Goal: Task Accomplishment & Management: Complete application form

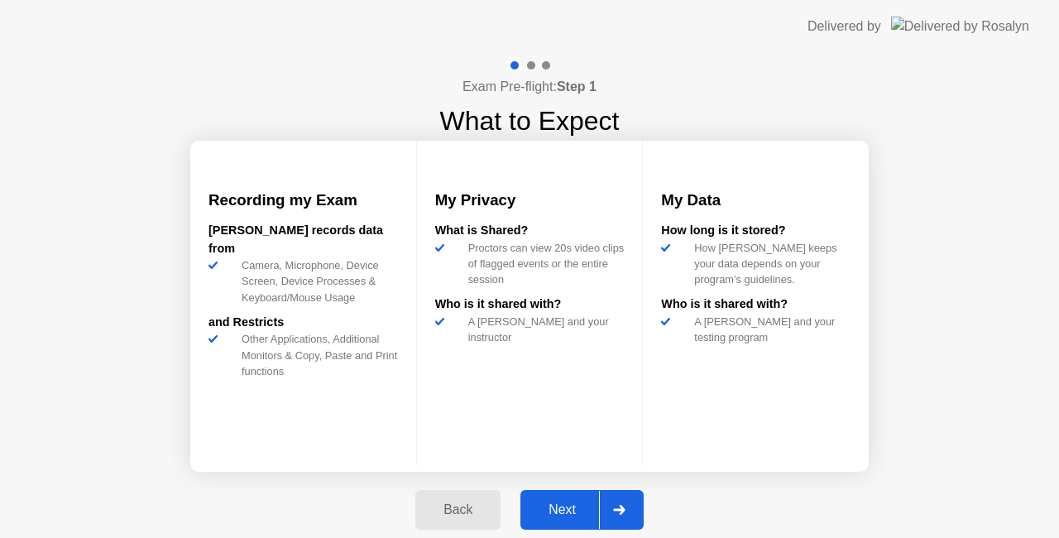
click at [539, 508] on div "Next" at bounding box center [562, 509] width 74 height 15
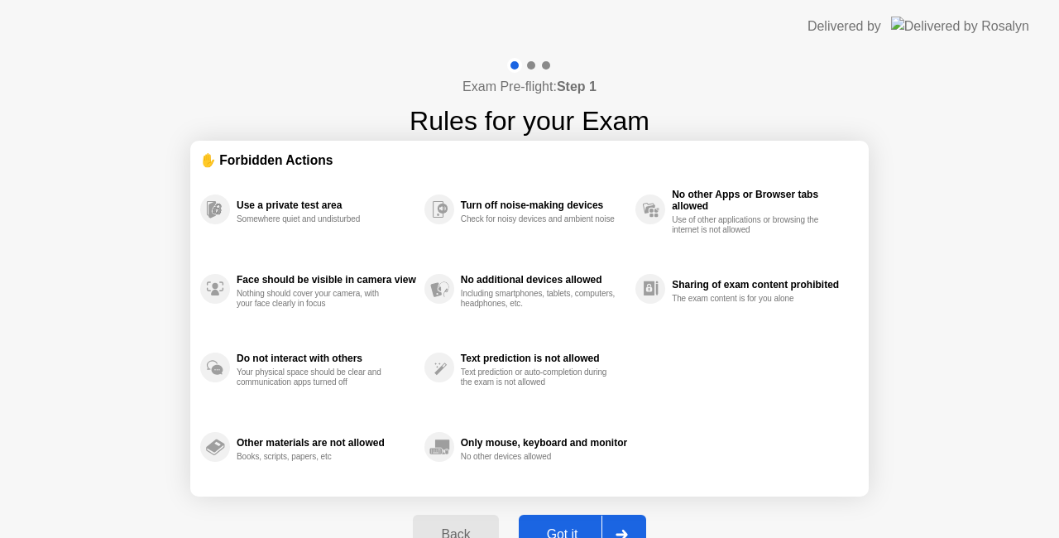
click at [555, 527] on div "Got it" at bounding box center [563, 534] width 78 height 15
select select "**********"
select select "*******"
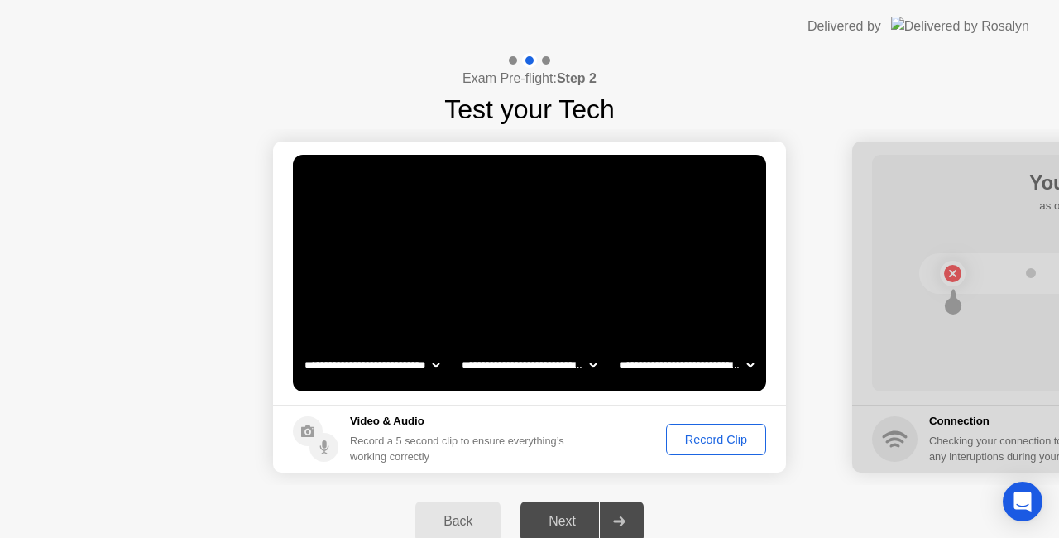
click at [702, 444] on div "Record Clip" at bounding box center [716, 439] width 89 height 13
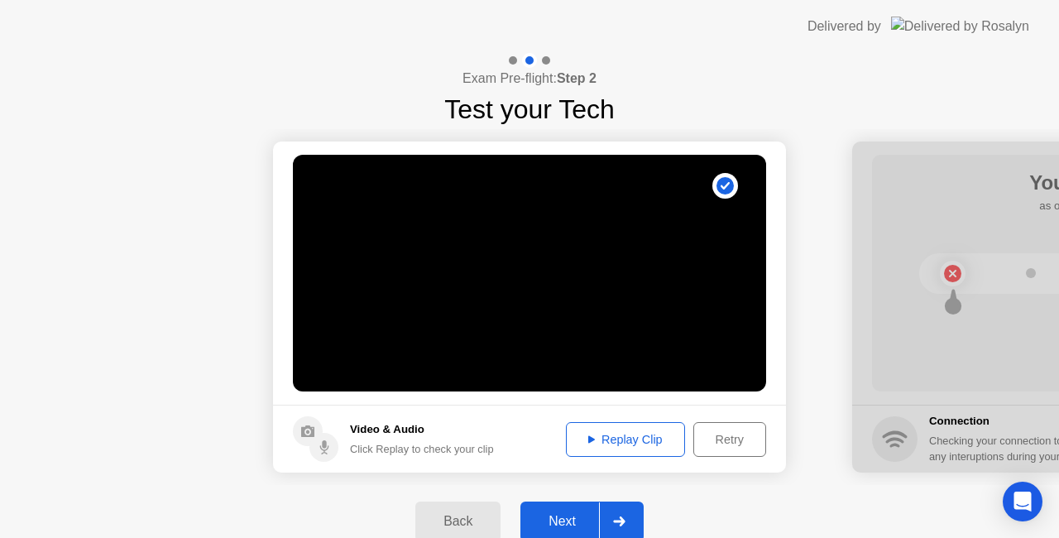
click at [597, 514] on div "Next" at bounding box center [562, 521] width 74 height 15
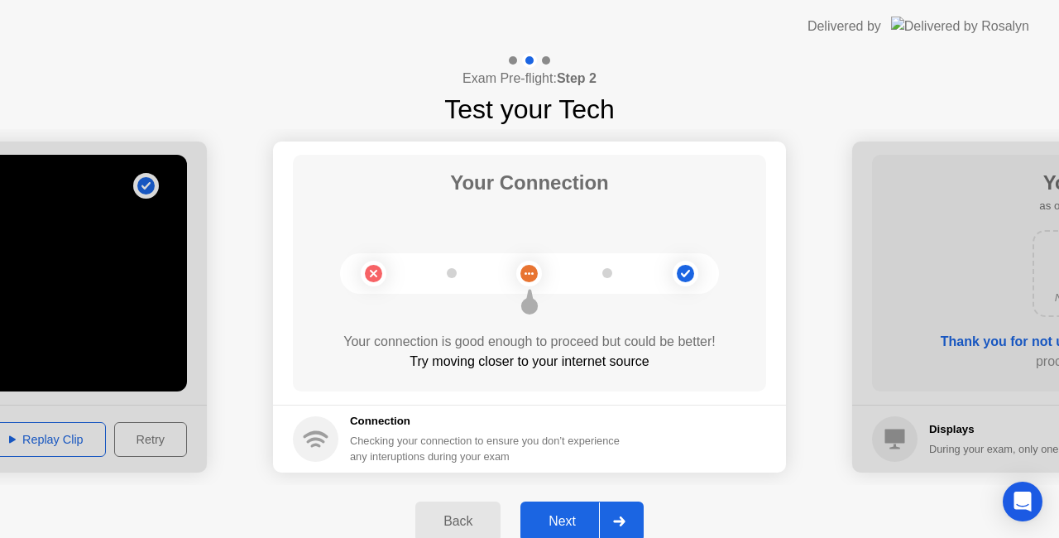
click at [597, 514] on div "Next" at bounding box center [562, 521] width 74 height 15
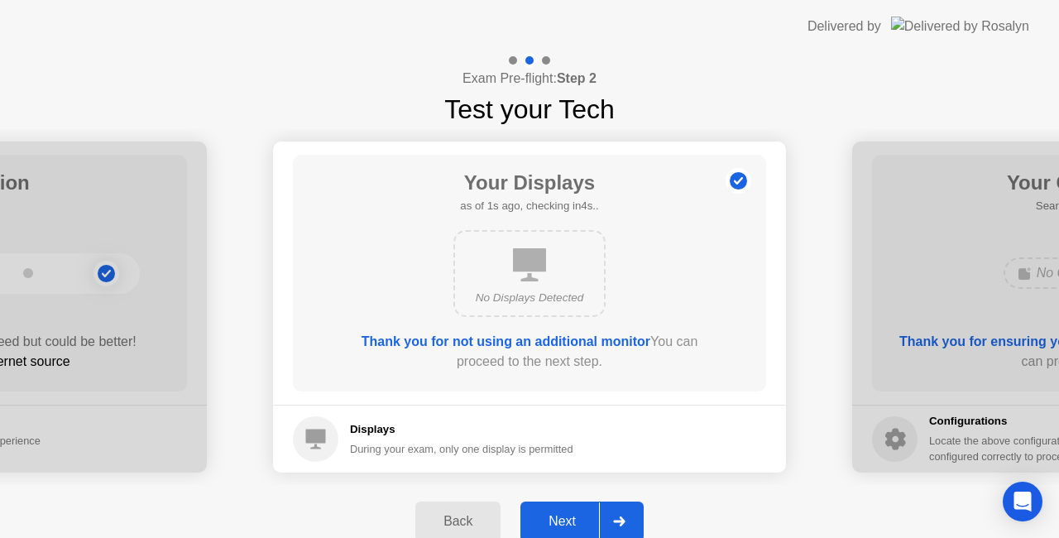
click at [597, 514] on div "Next" at bounding box center [562, 521] width 74 height 15
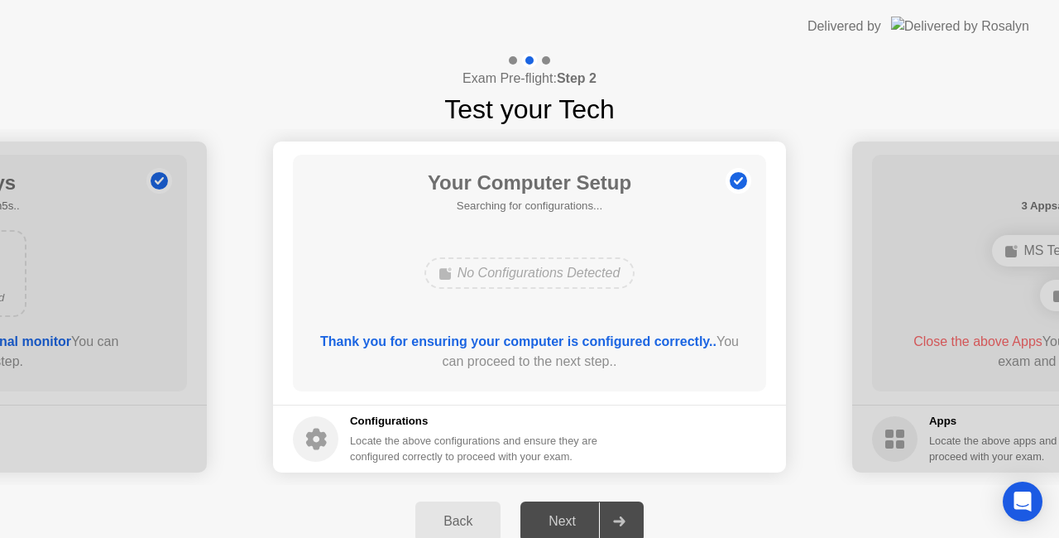
click at [741, 187] on circle at bounding box center [738, 181] width 17 height 17
click at [738, 185] on icon at bounding box center [738, 181] width 2 height 9
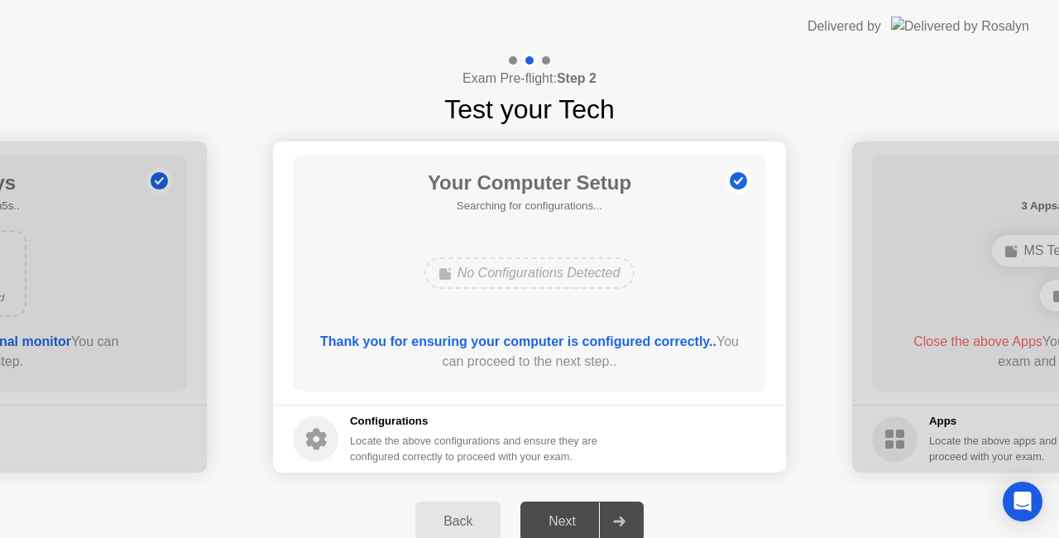
click at [738, 185] on icon at bounding box center [738, 181] width 2 height 9
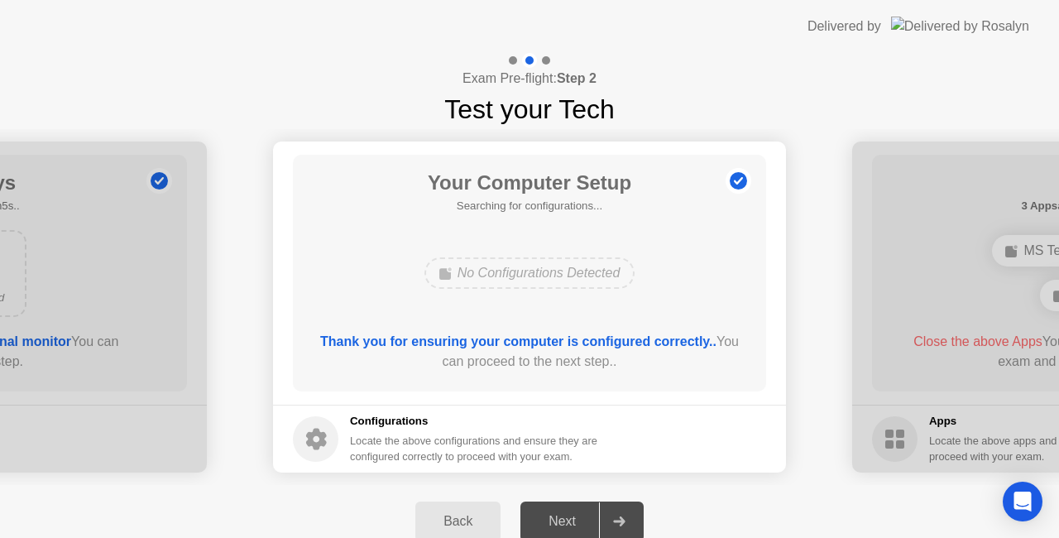
click at [738, 185] on icon at bounding box center [738, 181] width 2 height 9
click at [530, 355] on div "Thank you for ensuring your computer is configured correctly.. You can proceed …" at bounding box center [530, 352] width 426 height 40
click at [530, 345] on b "Thank you for ensuring your computer is configured correctly.." at bounding box center [518, 341] width 396 height 14
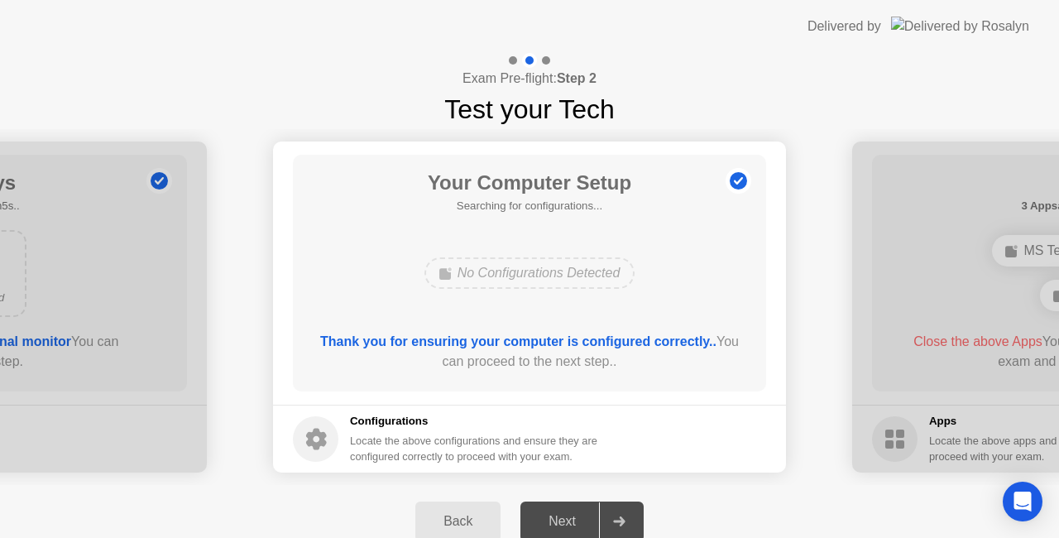
click at [530, 345] on b "Thank you for ensuring your computer is configured correctly.." at bounding box center [518, 341] width 396 height 14
click at [336, 448] on circle at bounding box center [316, 439] width 46 height 46
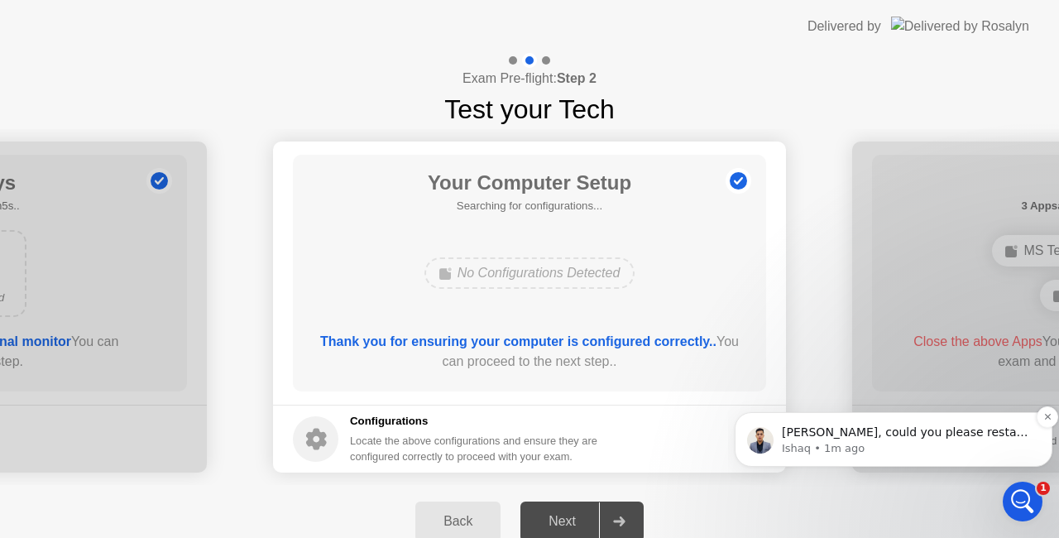
click at [822, 444] on p "Ishaq • 1m ago" at bounding box center [907, 448] width 250 height 15
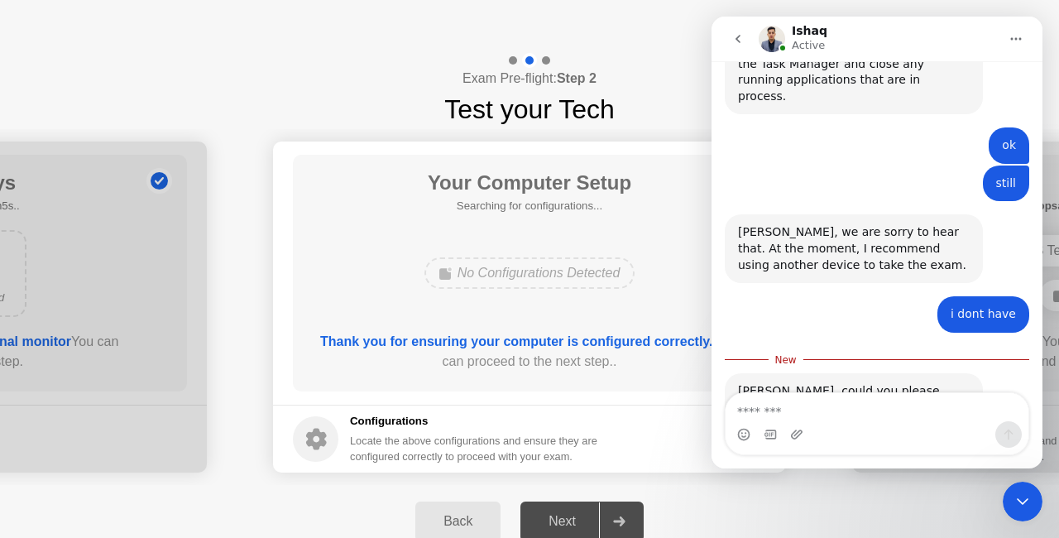
scroll to position [2215, 0]
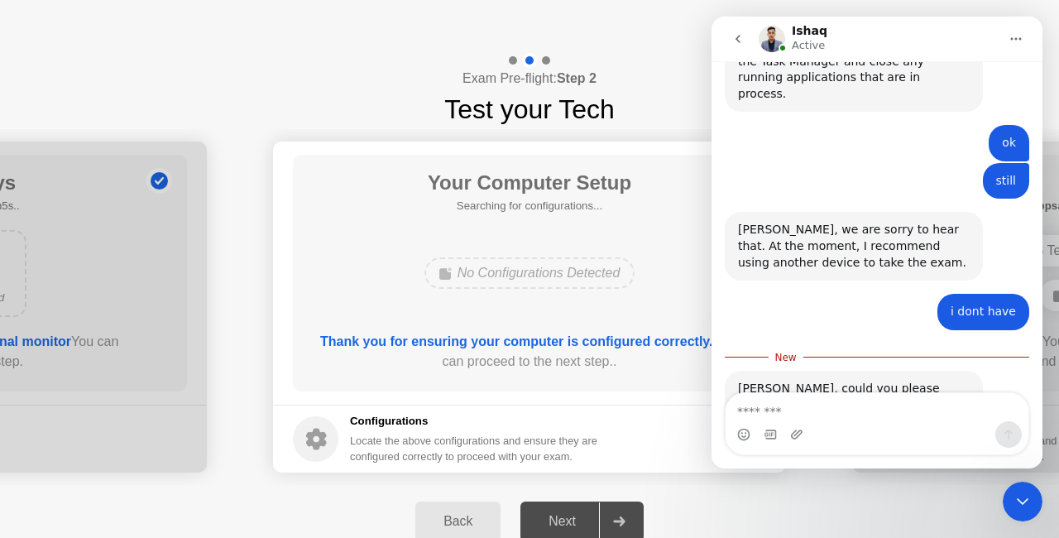
click at [738, 51] on button "go back" at bounding box center [737, 38] width 31 height 31
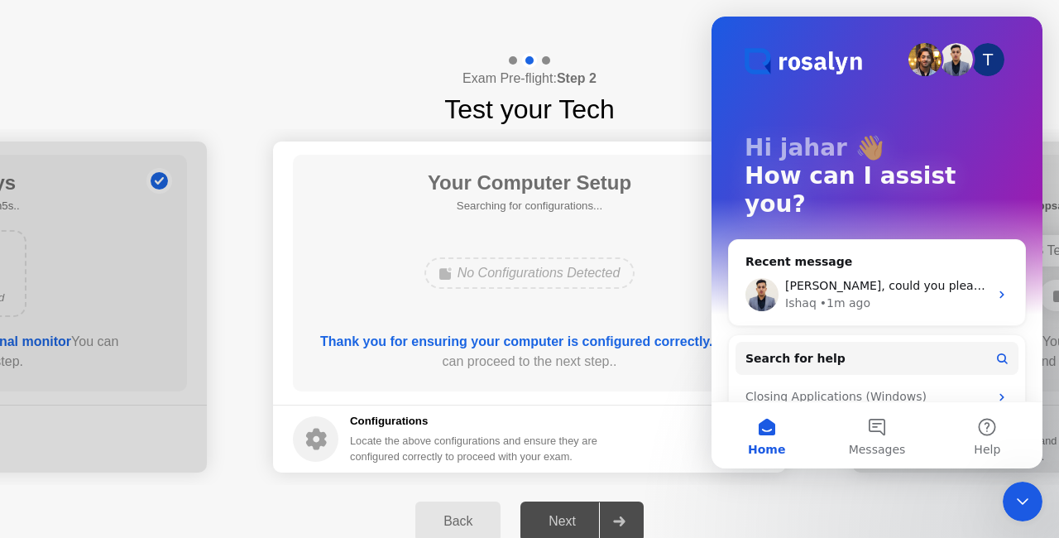
scroll to position [2, 0]
click at [649, 122] on div "Exam Pre-flight: Step 2 Test your Tech" at bounding box center [529, 91] width 1059 height 76
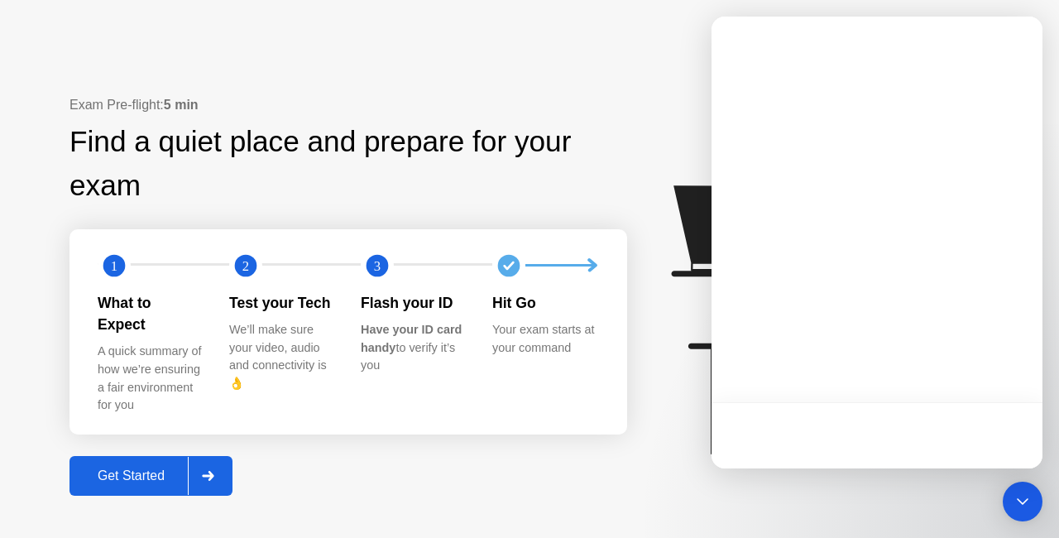
click at [173, 468] on div "Get Started" at bounding box center [130, 475] width 113 height 15
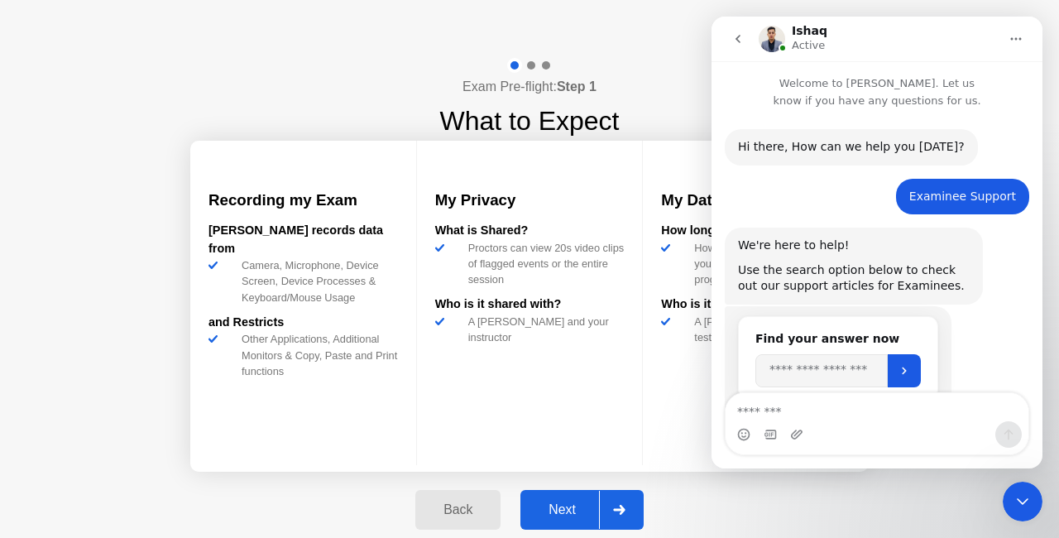
click at [559, 511] on div "Next" at bounding box center [562, 509] width 74 height 15
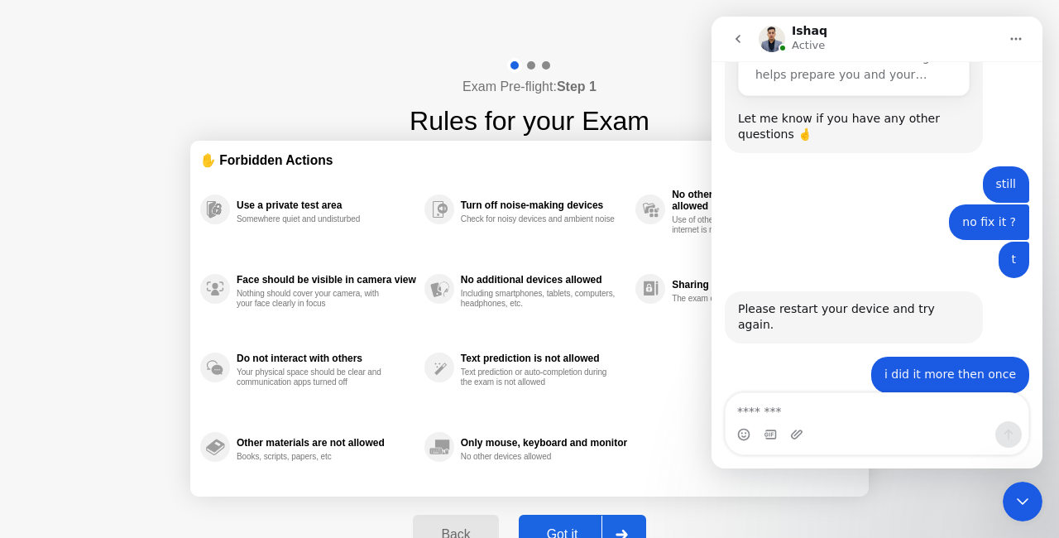
scroll to position [2188, 0]
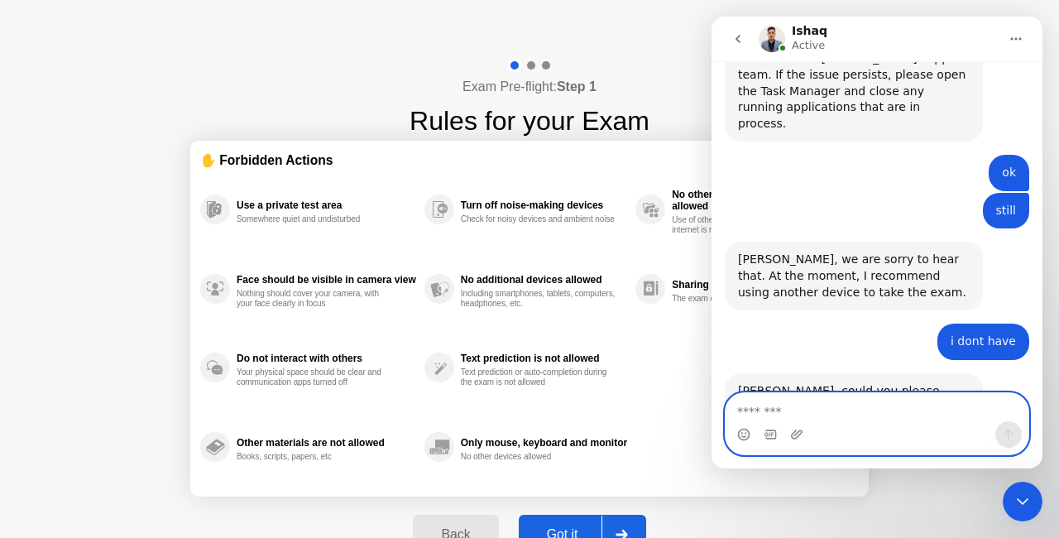
click at [815, 410] on textarea "Message…" at bounding box center [877, 407] width 303 height 28
type textarea "*"
type textarea "**"
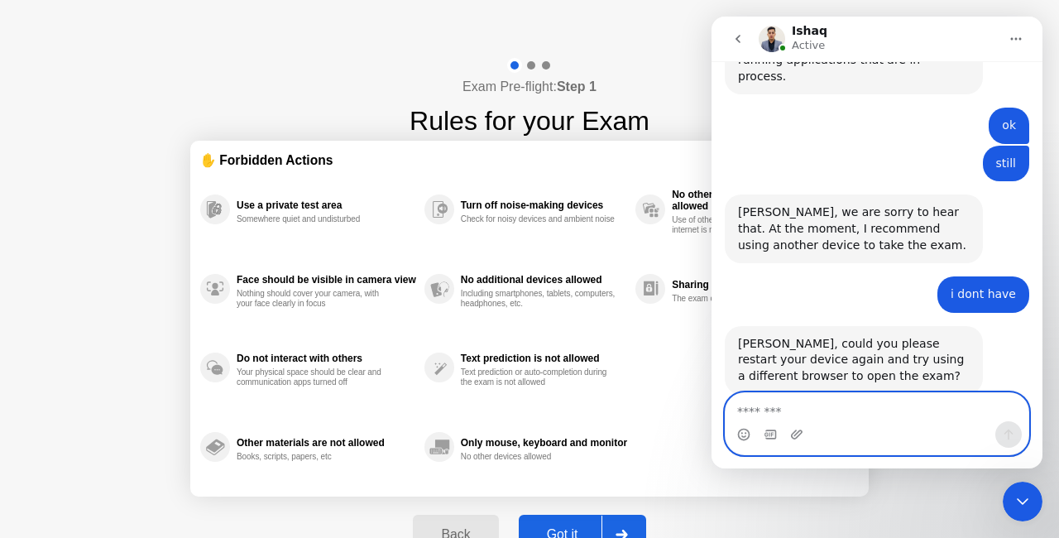
scroll to position [2237, 0]
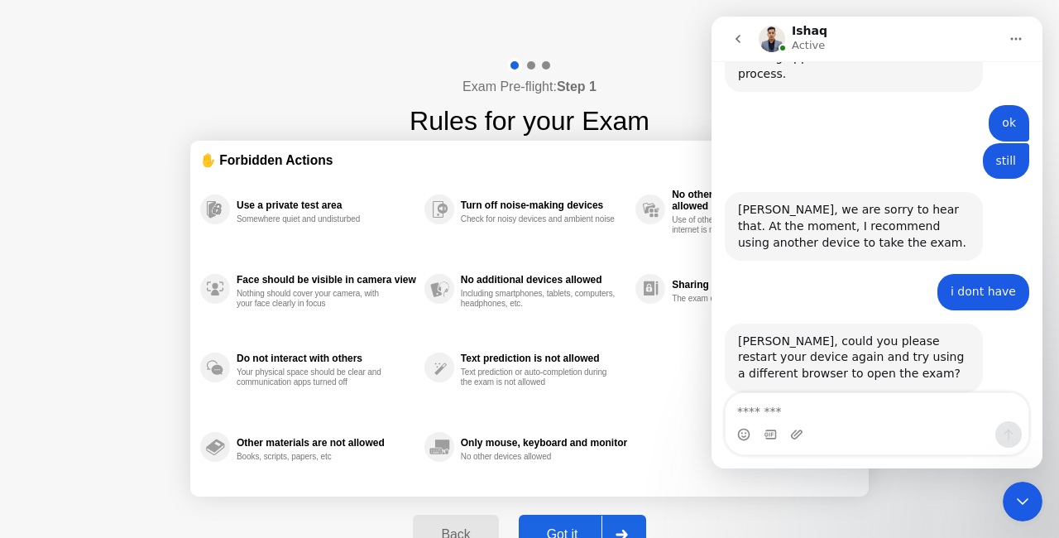
click at [648, 308] on div "Sharing of exam content prohibited The exam content is for you alone" at bounding box center [746, 288] width 223 height 79
click at [1017, 510] on icon "Close Intercom Messenger" at bounding box center [1023, 502] width 20 height 20
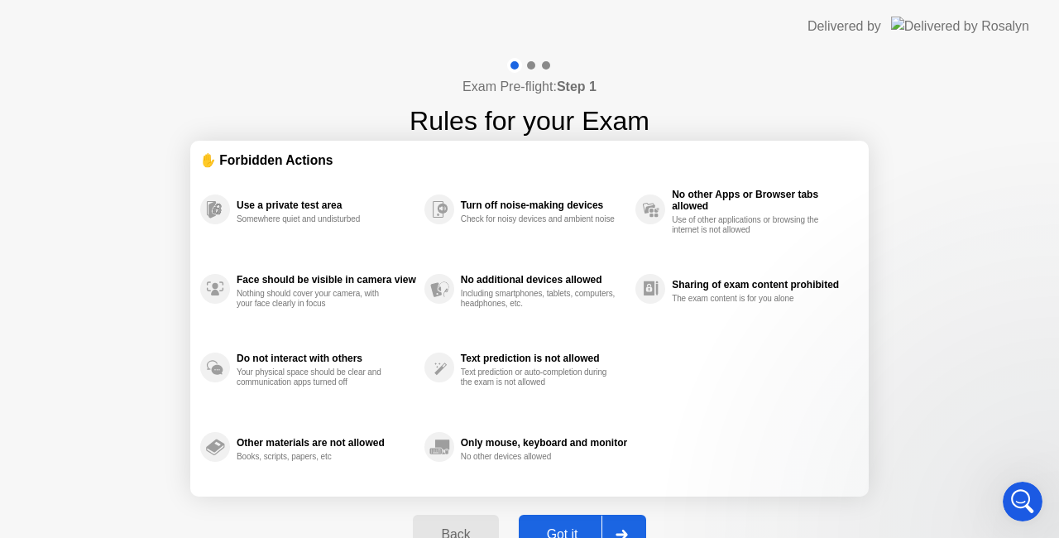
scroll to position [1673, 0]
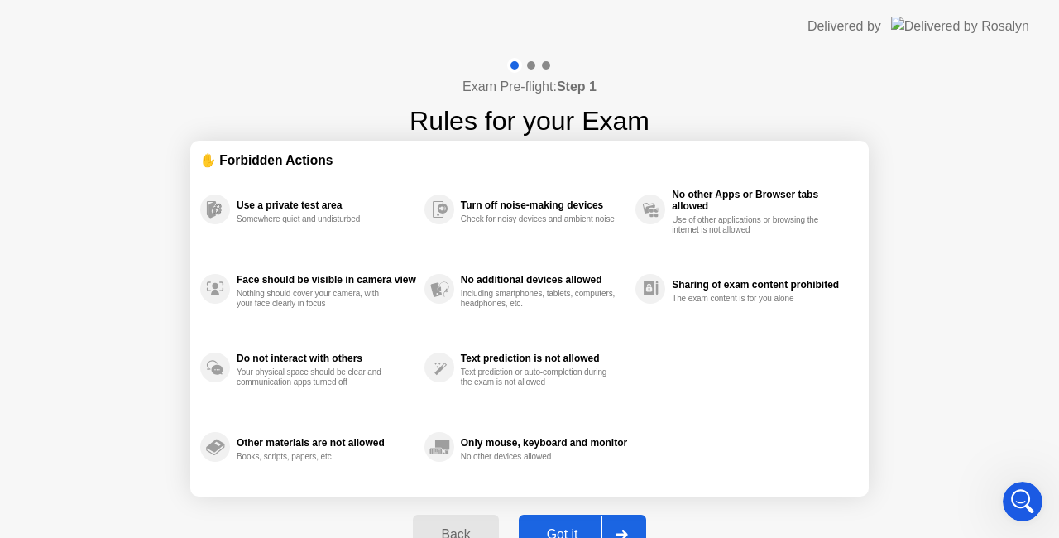
click at [638, 525] on div at bounding box center [622, 534] width 40 height 38
select select "**********"
select select "*******"
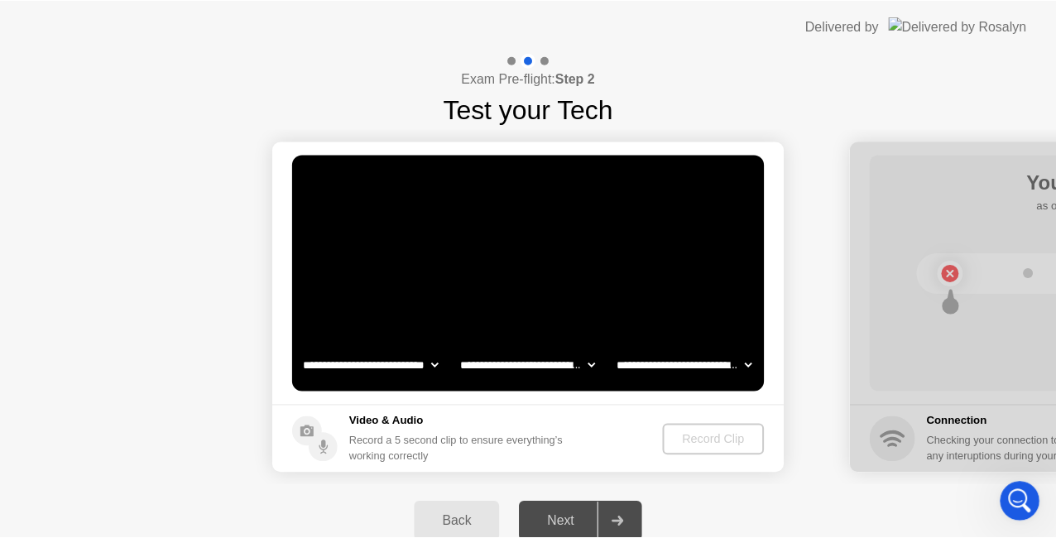
scroll to position [2237, 0]
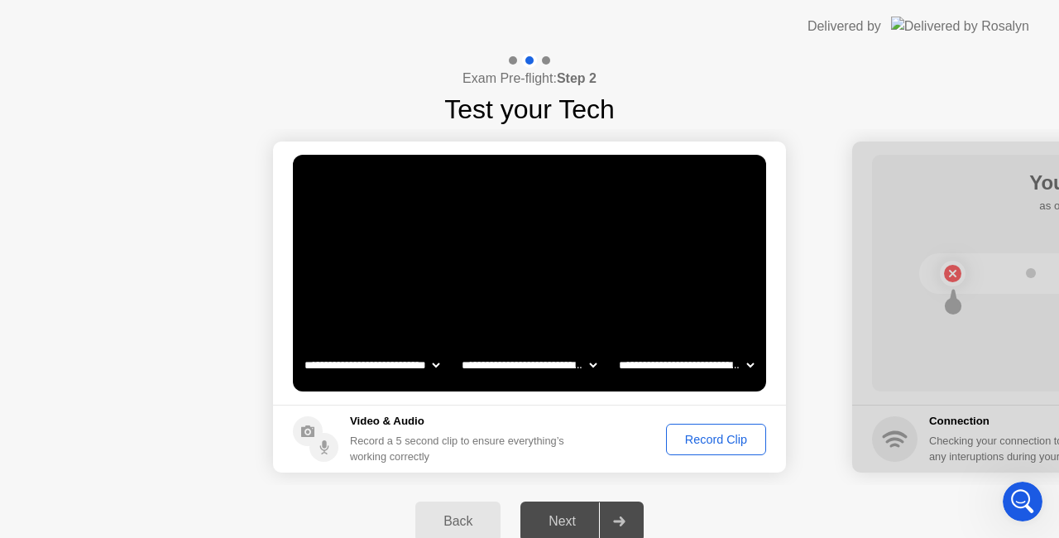
click at [694, 436] on div "Record Clip" at bounding box center [716, 439] width 89 height 13
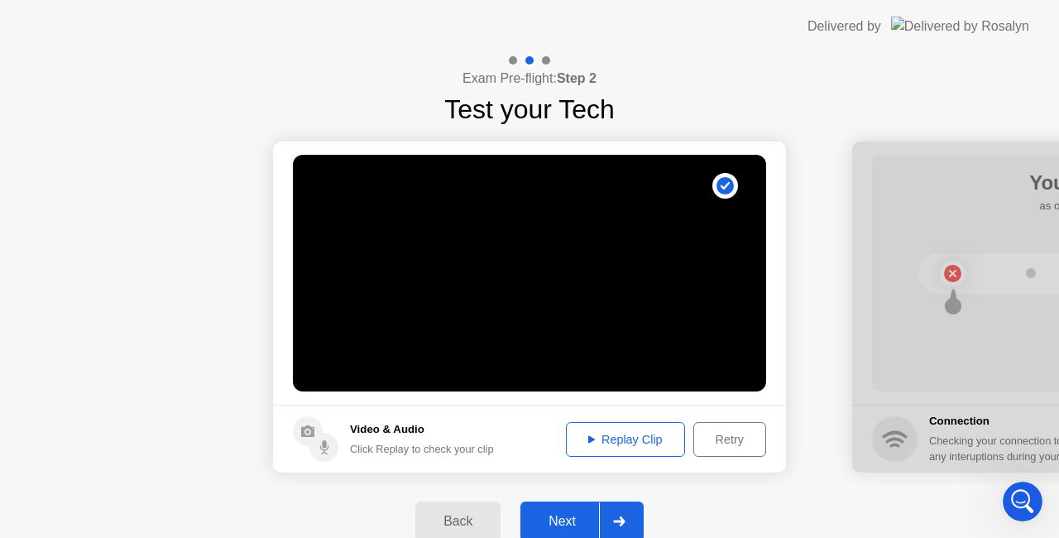
click at [556, 522] on div "Next" at bounding box center [562, 521] width 74 height 15
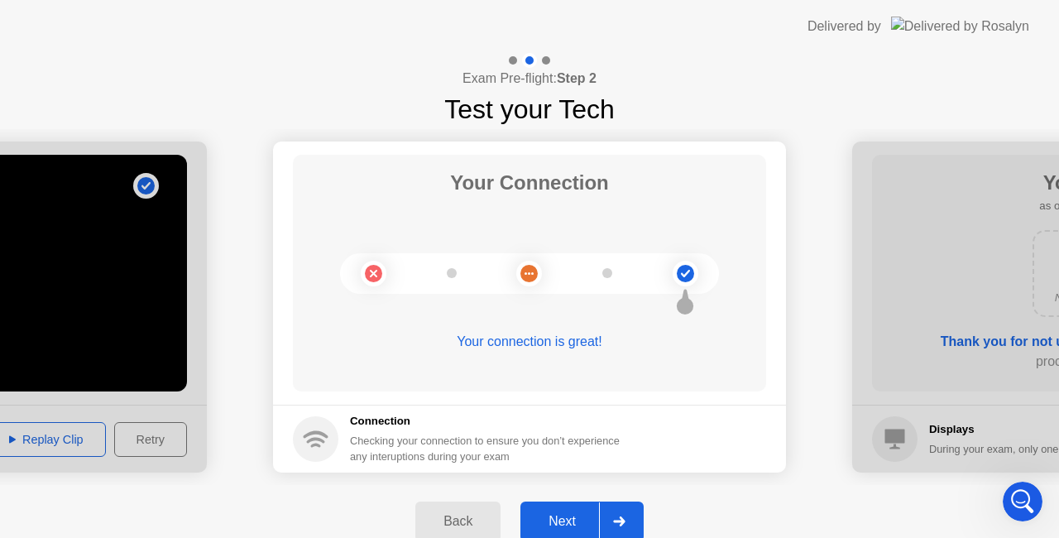
click at [617, 520] on icon at bounding box center [619, 521] width 12 height 10
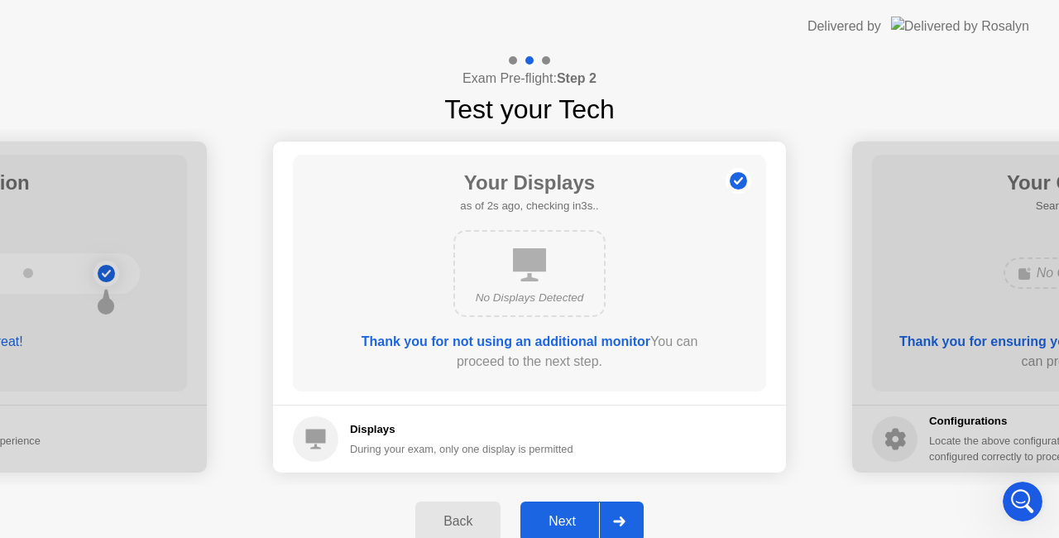
click at [617, 520] on icon at bounding box center [619, 521] width 12 height 10
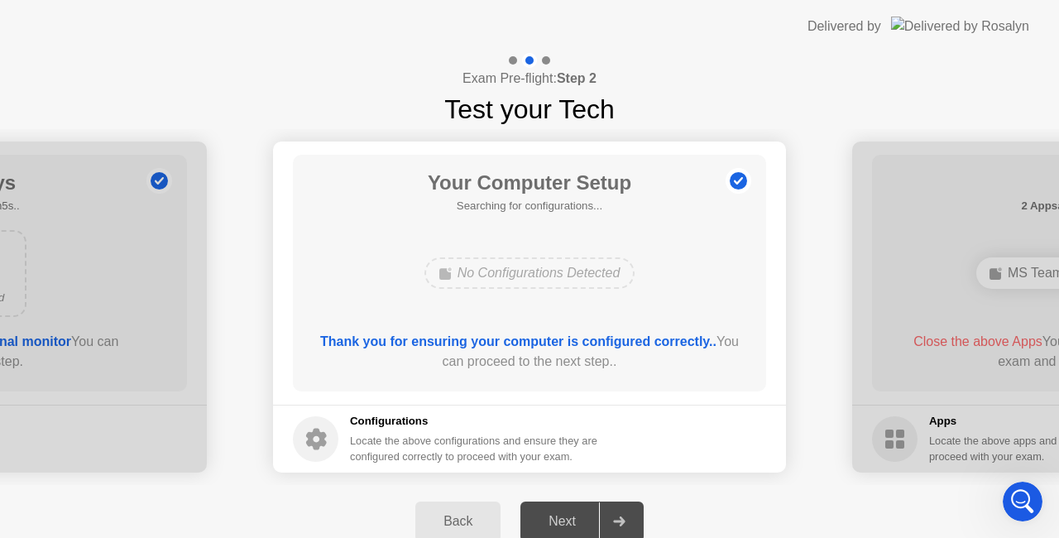
click at [554, 344] on b "Thank you for ensuring your computer is configured correctly.." at bounding box center [518, 341] width 396 height 14
click at [448, 518] on div "Back" at bounding box center [457, 521] width 75 height 15
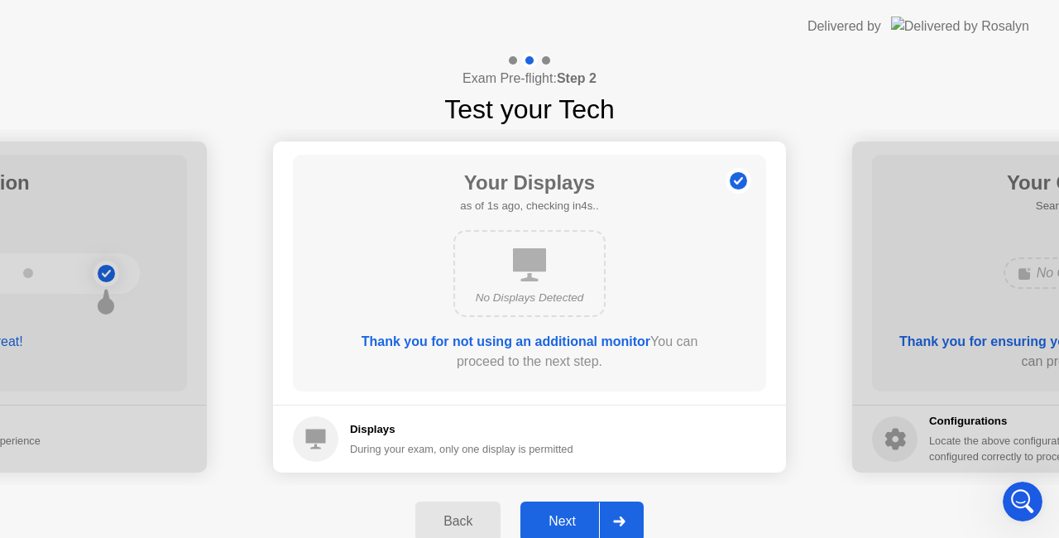
click at [559, 515] on div "Next" at bounding box center [562, 521] width 74 height 15
